Goal: Information Seeking & Learning: Check status

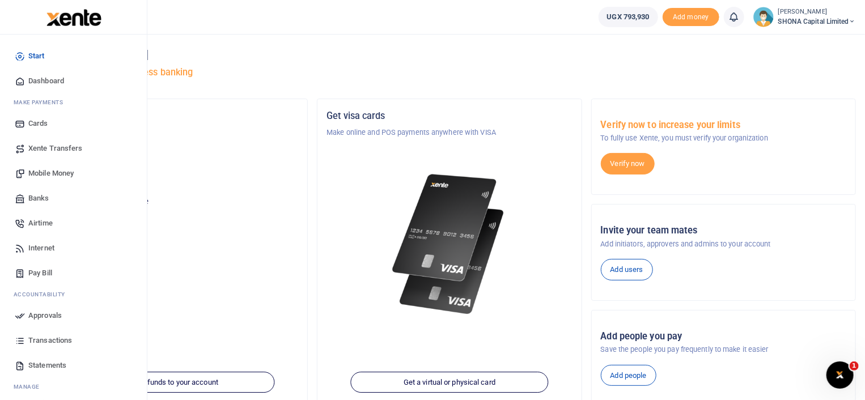
click at [67, 152] on span "Xente Transfers" at bounding box center [55, 148] width 54 height 11
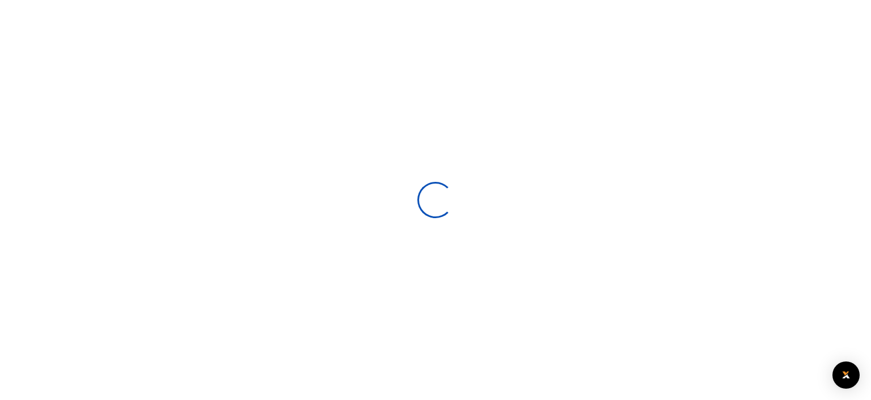
select select
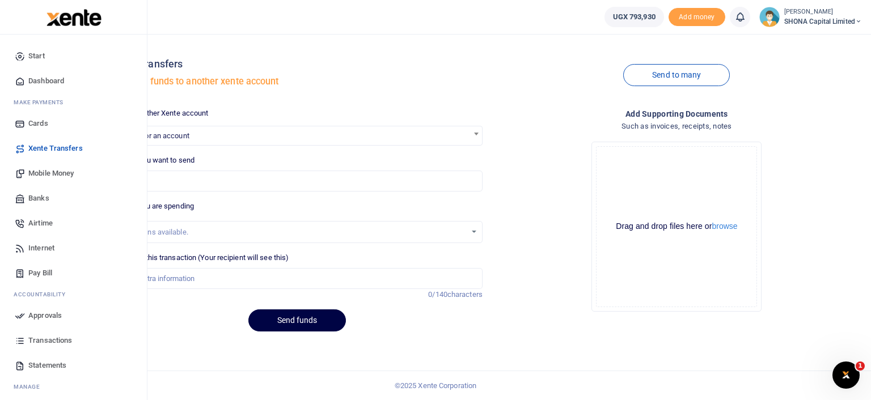
click at [29, 384] on span "anage" at bounding box center [29, 387] width 21 height 9
click at [24, 381] on li "M anage" at bounding box center [73, 387] width 129 height 18
click at [56, 166] on link "Mobile Money" at bounding box center [73, 173] width 129 height 25
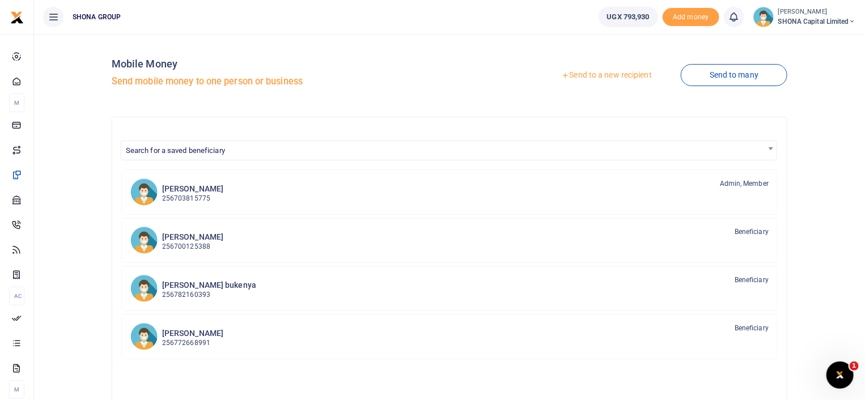
click at [240, 128] on div "Search for a saved beneficiary Janat Nagawa 256703815775 Admin, Member [PERSON_…" at bounding box center [450, 329] width 676 height 425
click at [154, 147] on span "Search for a saved beneficiary" at bounding box center [175, 150] width 99 height 9
type input "hillary"
click at [144, 170] on input "hillary" at bounding box center [449, 170] width 651 height 17
drag, startPoint x: 156, startPoint y: 168, endPoint x: 88, endPoint y: 175, distance: 68.3
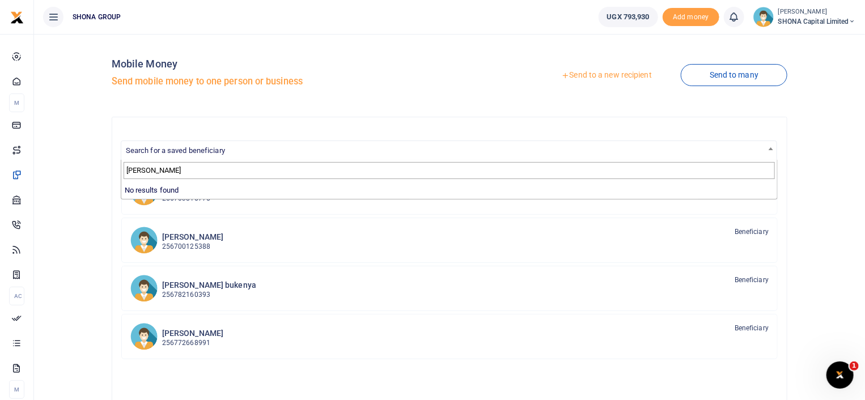
click at [88, 175] on body "Start Dashboard M ake Payments Cards Xente Transfers Mobile Money Banks Airtime…" at bounding box center [432, 296] width 865 height 592
click at [86, 12] on span "SHONA GROUP" at bounding box center [96, 17] width 57 height 10
click at [52, 18] on icon at bounding box center [53, 17] width 11 height 12
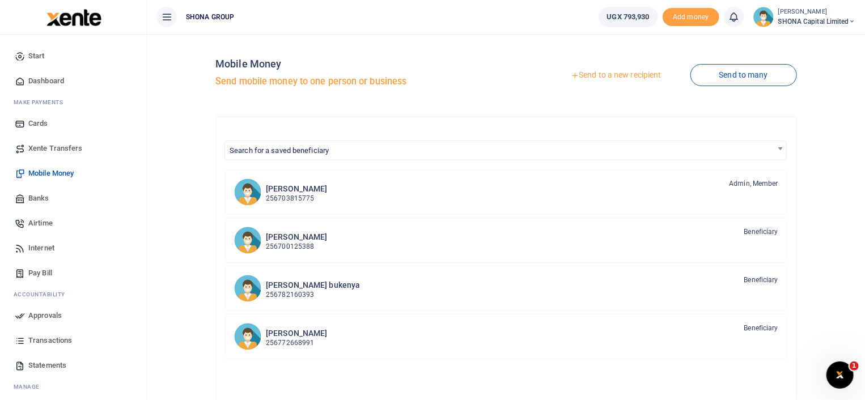
click at [793, 26] on span "SHONA Capital Limited" at bounding box center [817, 21] width 78 height 10
click at [50, 333] on link "Transactions" at bounding box center [73, 340] width 129 height 25
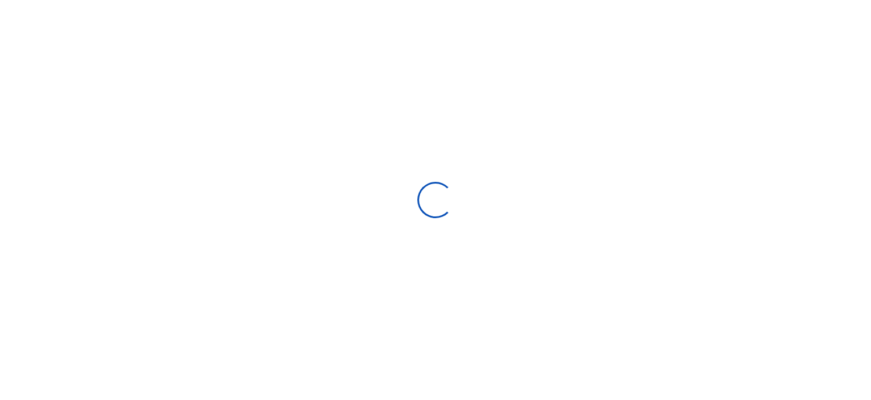
select select
type input "09/10/2025 - 10/09/2025"
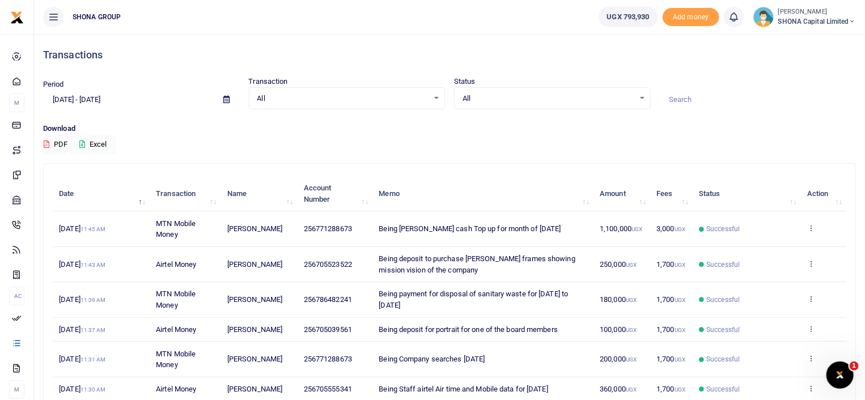
click at [679, 89] on div at bounding box center [758, 94] width 206 height 31
click at [678, 98] on input at bounding box center [758, 99] width 197 height 19
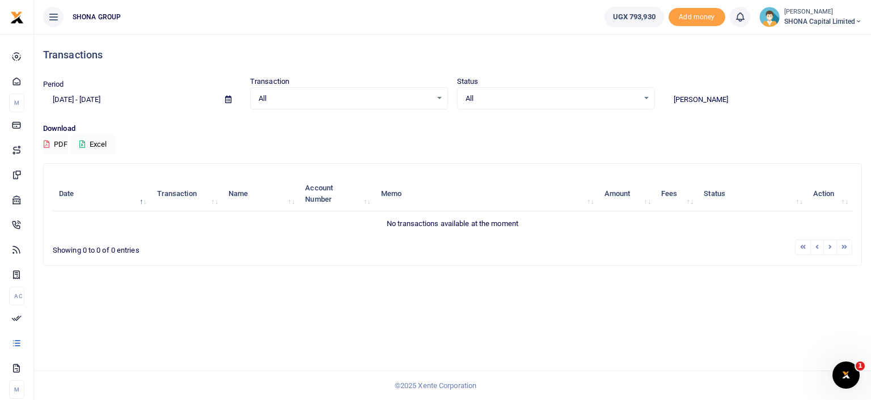
click at [680, 99] on input "Hillary" at bounding box center [763, 99] width 198 height 19
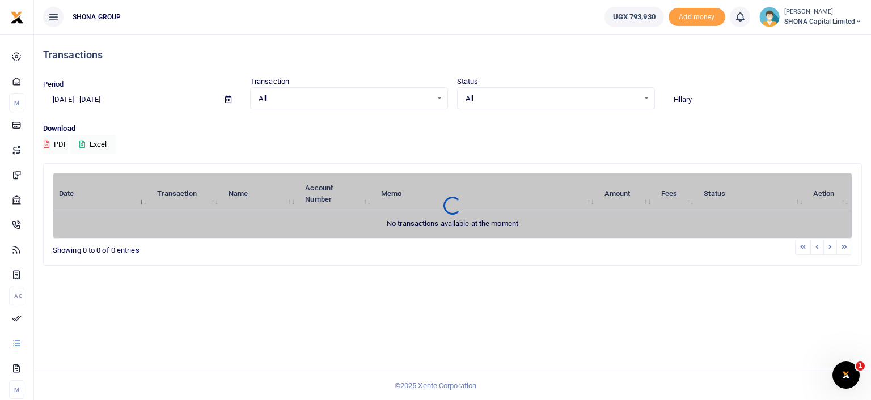
type input "llary"
drag, startPoint x: 691, startPoint y: 99, endPoint x: 630, endPoint y: 97, distance: 60.1
click at [630, 97] on div "Period 09/10/2025 - 10/09/2025 Transaction All Select an option... All Airtime …" at bounding box center [453, 92] width 828 height 33
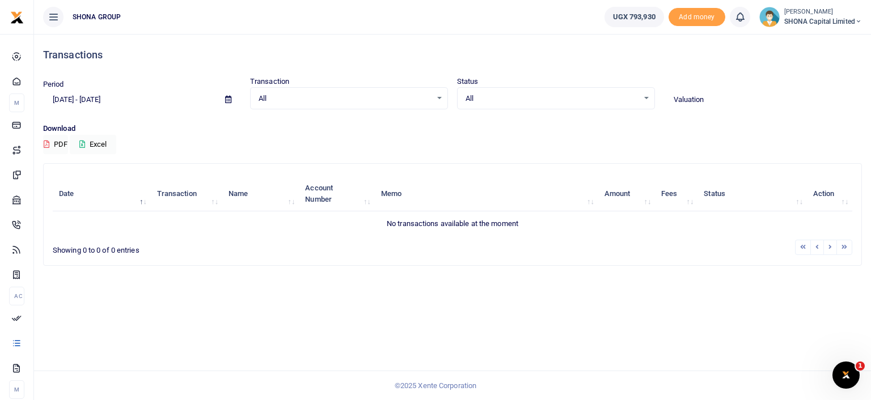
type input "Valuation"
